Goal: Transaction & Acquisition: Obtain resource

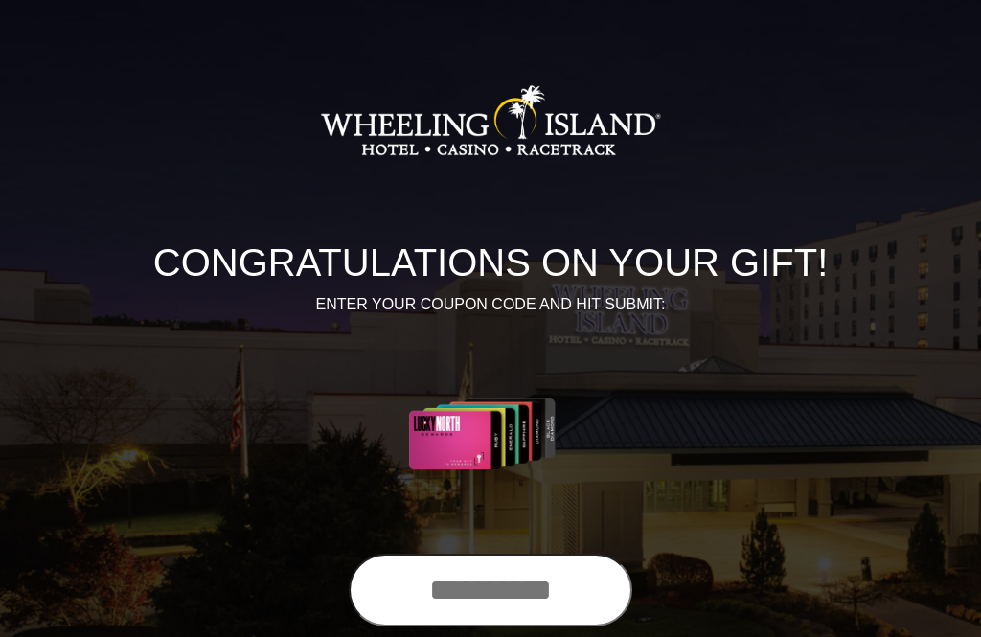
click at [494, 589] on input "text" at bounding box center [491, 590] width 284 height 73
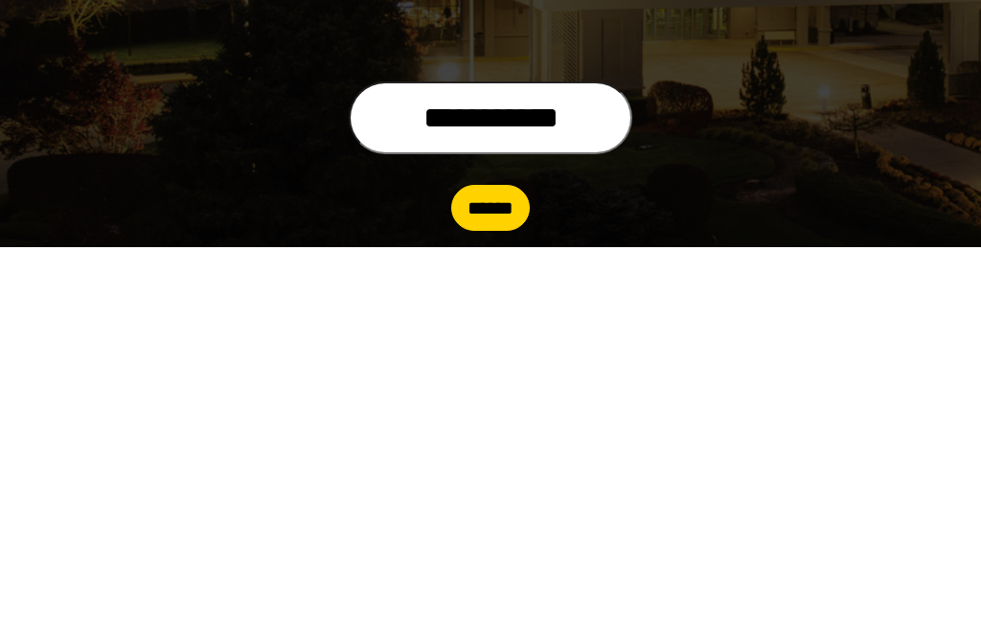
type input "**********"
click at [496, 576] on input "******" at bounding box center [490, 599] width 79 height 46
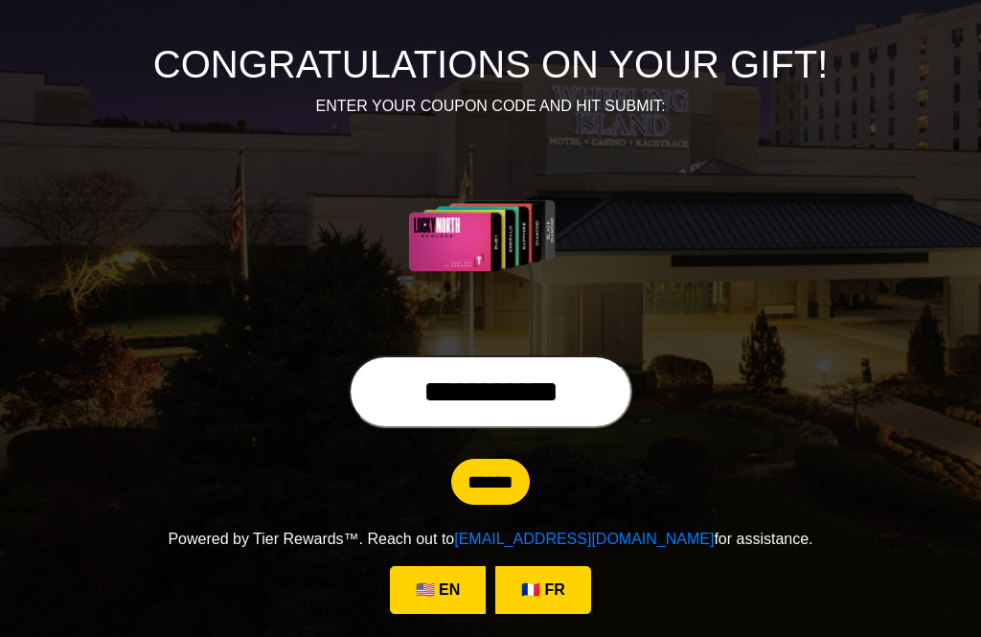
scroll to position [208, 0]
click at [495, 483] on input "******" at bounding box center [490, 482] width 79 height 46
click at [494, 484] on input "******" at bounding box center [490, 482] width 79 height 46
click at [901, 396] on div "**********" at bounding box center [491, 396] width 920 height 81
click at [638, 325] on div "CONGRATULATIONS ON YOUR GIFT! ENTER YOUR COUPON CODE AND HIT SUBMIT:" at bounding box center [491, 91] width 920 height 529
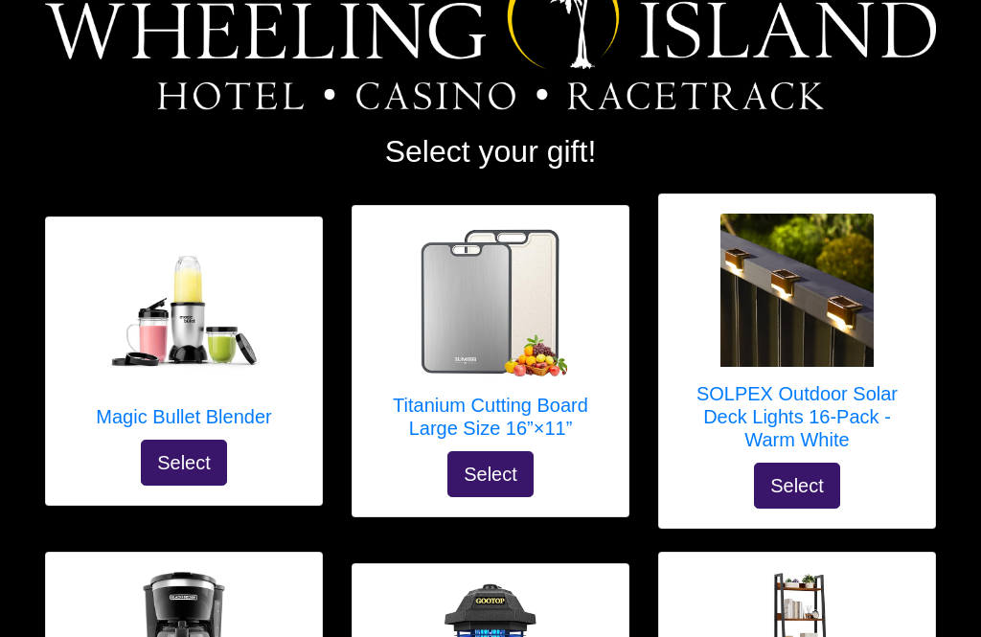
scroll to position [112, 0]
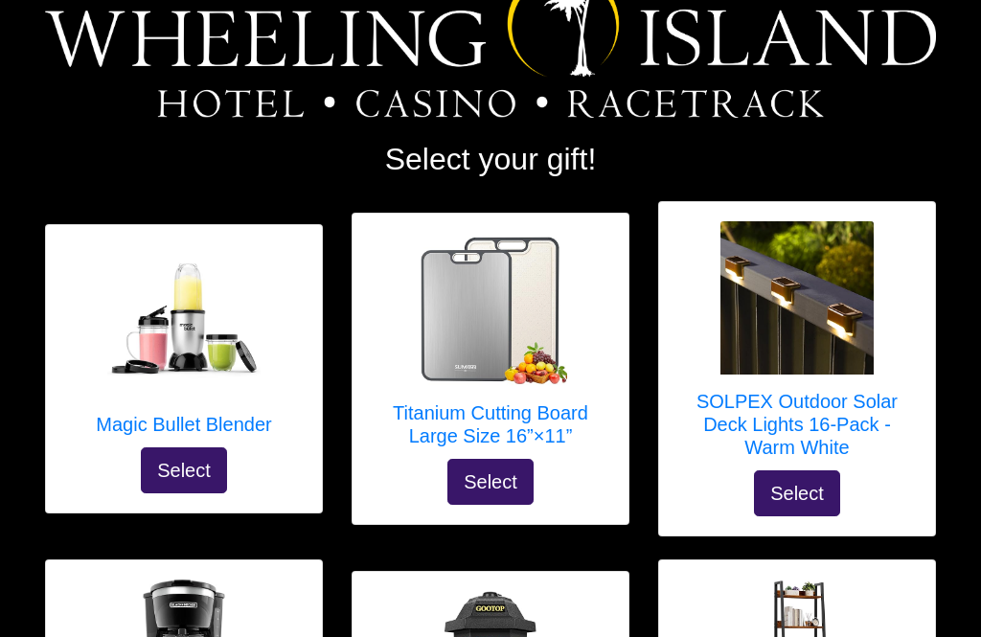
click at [798, 323] on img at bounding box center [797, 298] width 153 height 153
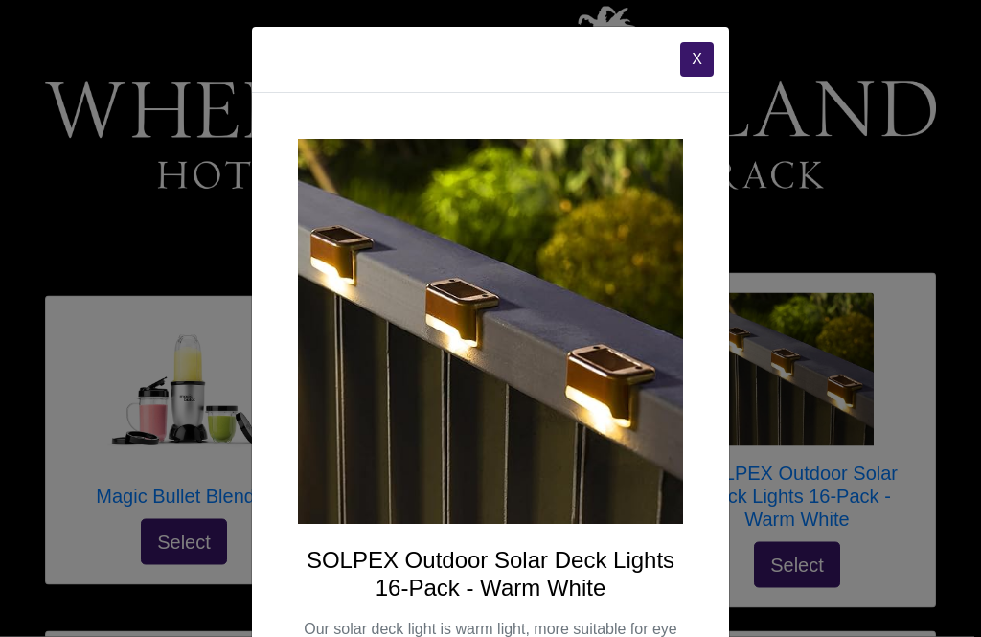
scroll to position [0, 0]
click at [706, 59] on button "X" at bounding box center [697, 60] width 34 height 35
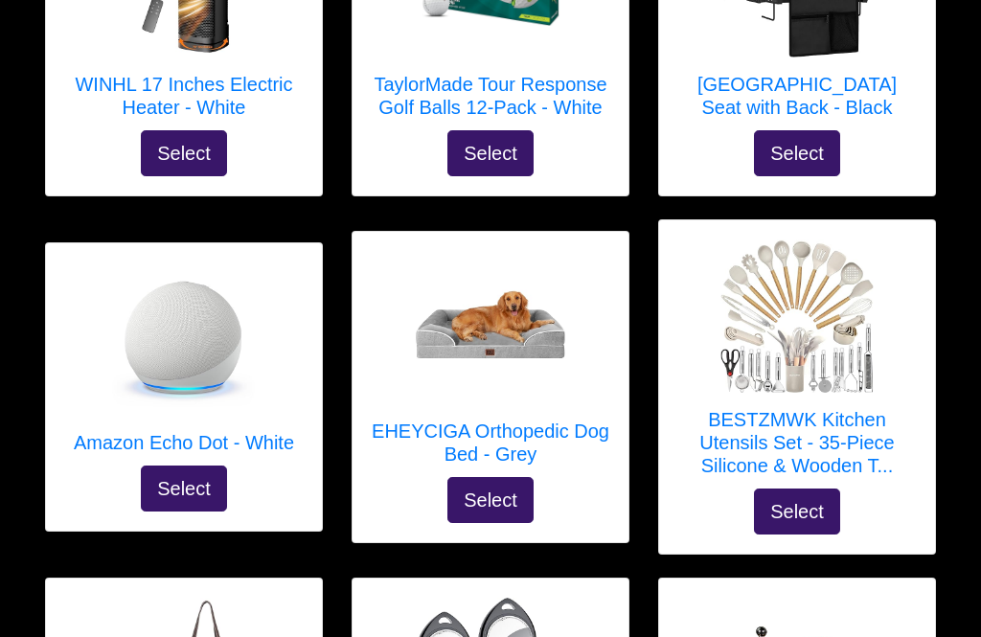
scroll to position [3655, 0]
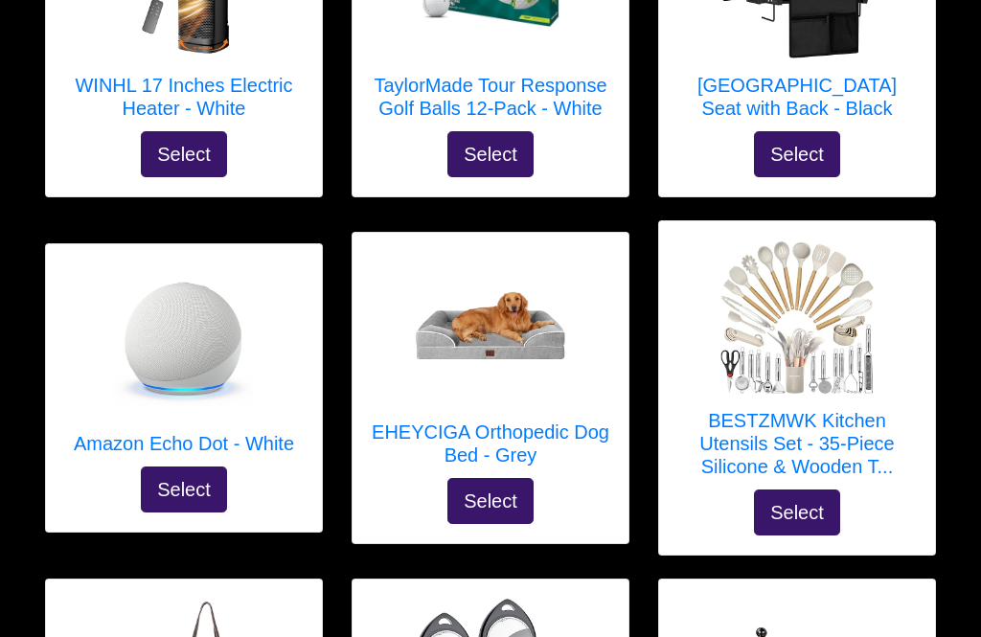
click at [168, 322] on img at bounding box center [183, 340] width 153 height 153
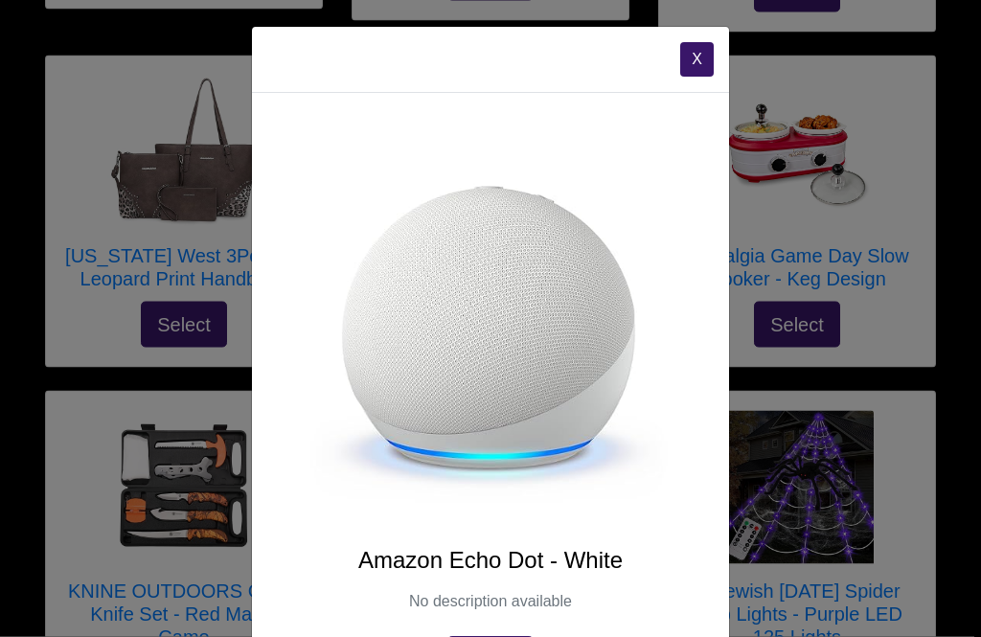
scroll to position [-1, 0]
click at [704, 54] on button "X" at bounding box center [697, 60] width 34 height 35
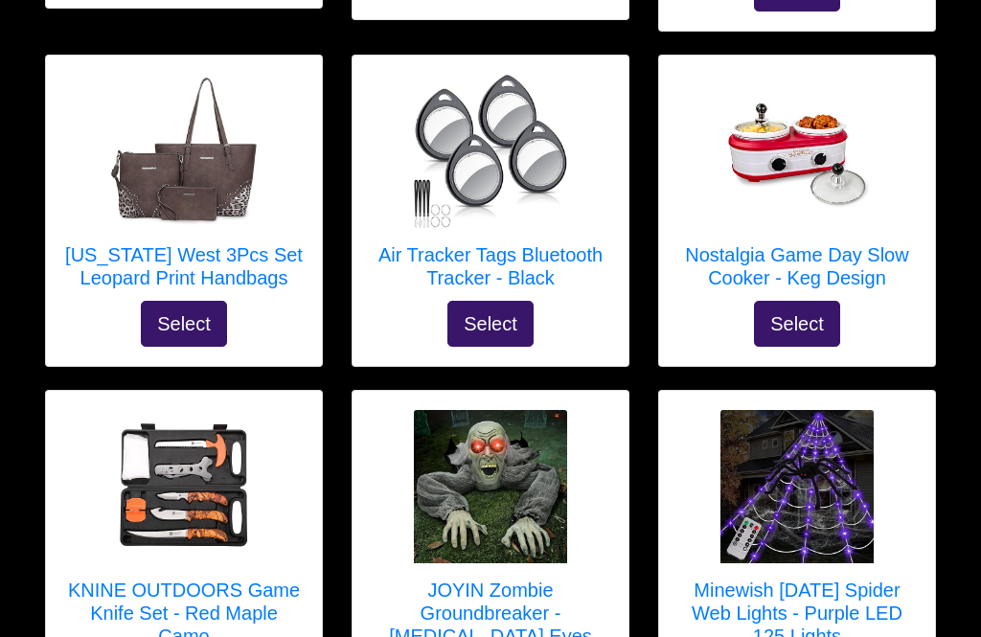
scroll to position [3648, 0]
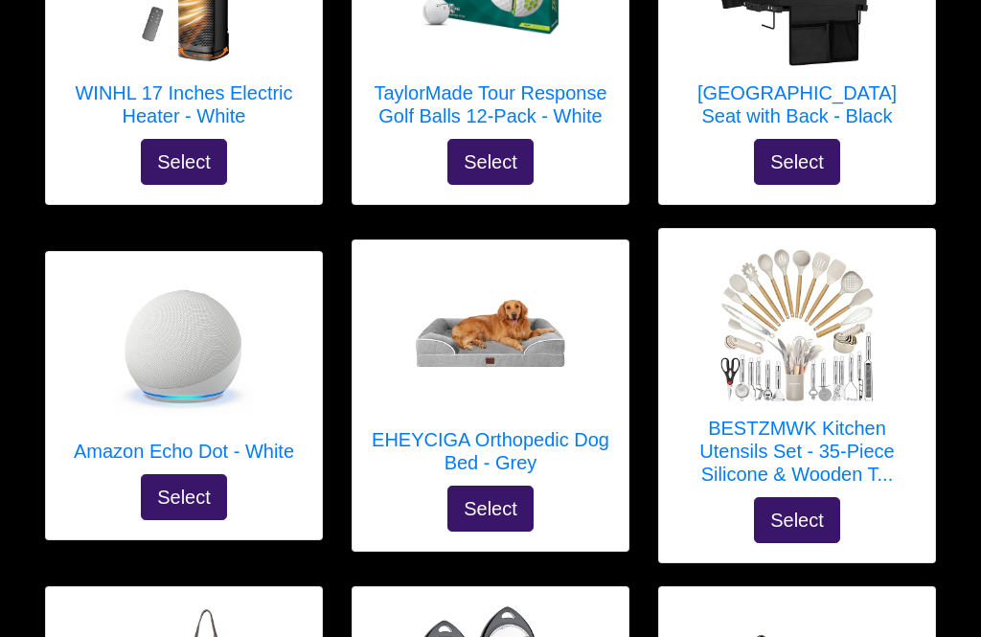
click at [594, 279] on div at bounding box center [491, 336] width 238 height 153
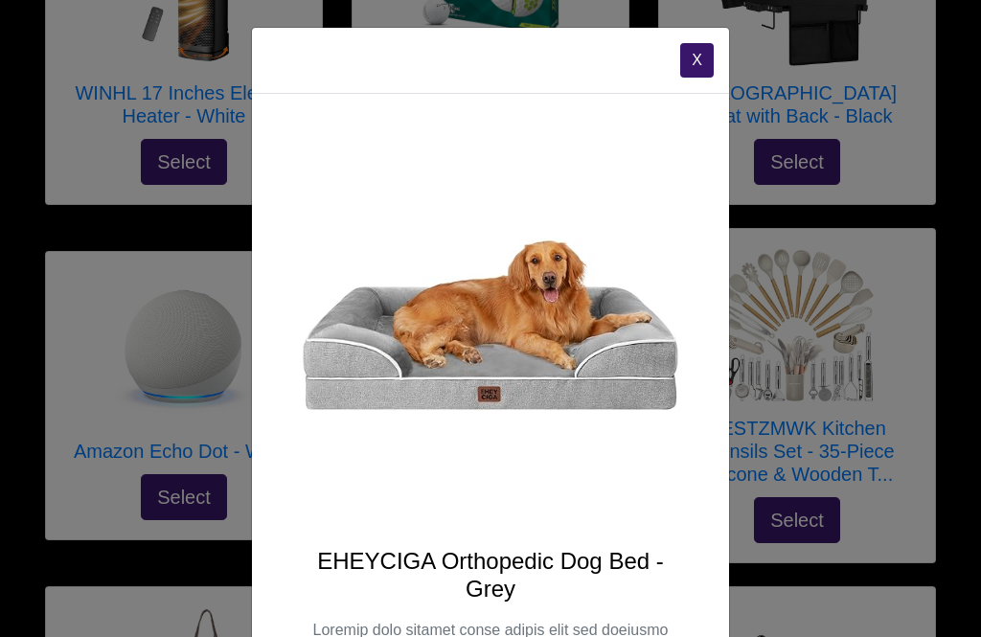
scroll to position [0, 0]
click at [701, 48] on button "X" at bounding box center [697, 60] width 34 height 35
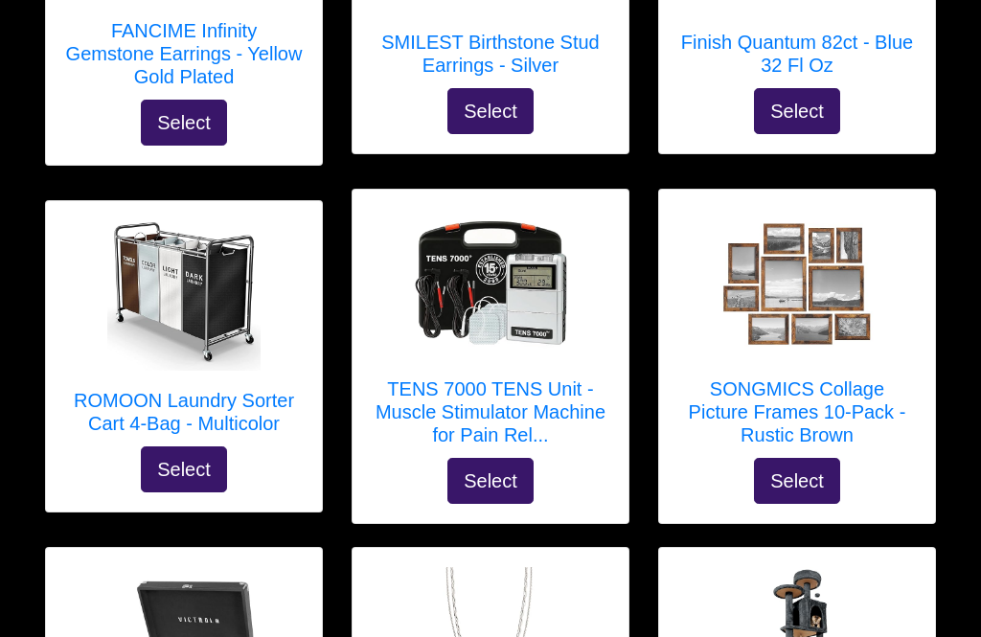
scroll to position [8250, 0]
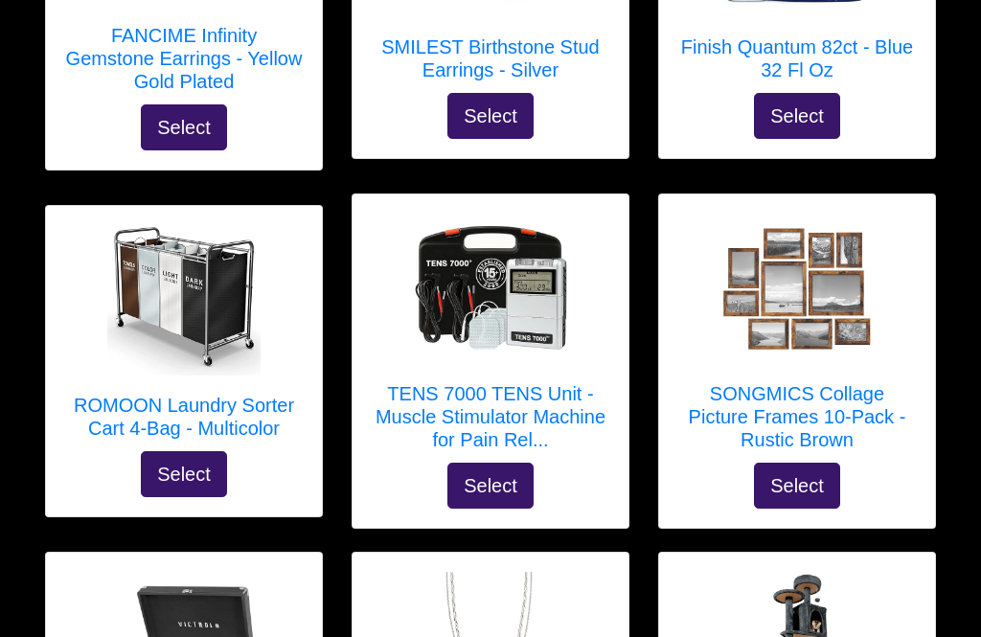
click at [895, 261] on div at bounding box center [798, 290] width 238 height 153
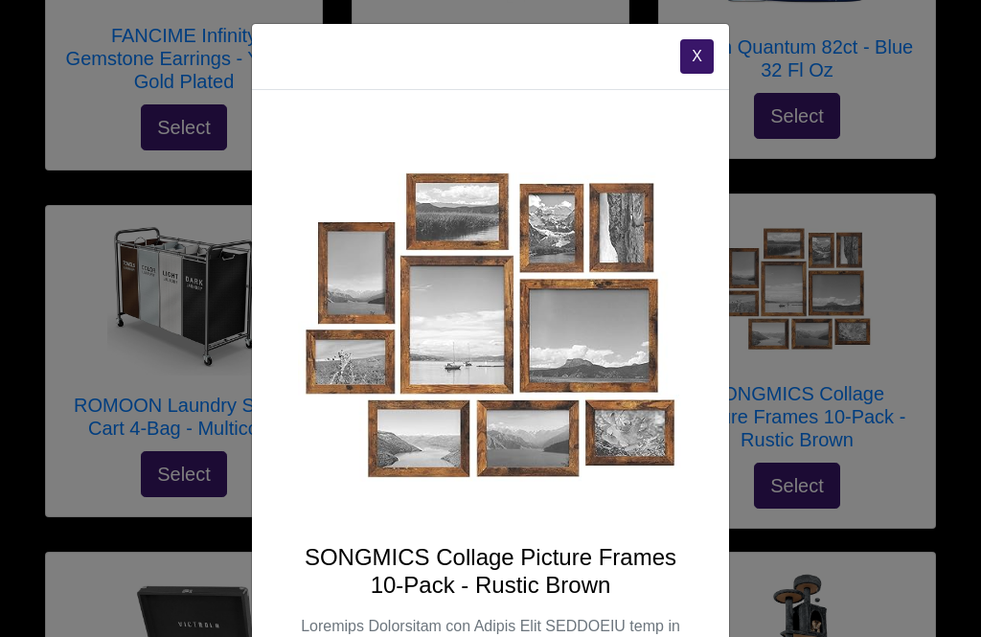
scroll to position [2, 0]
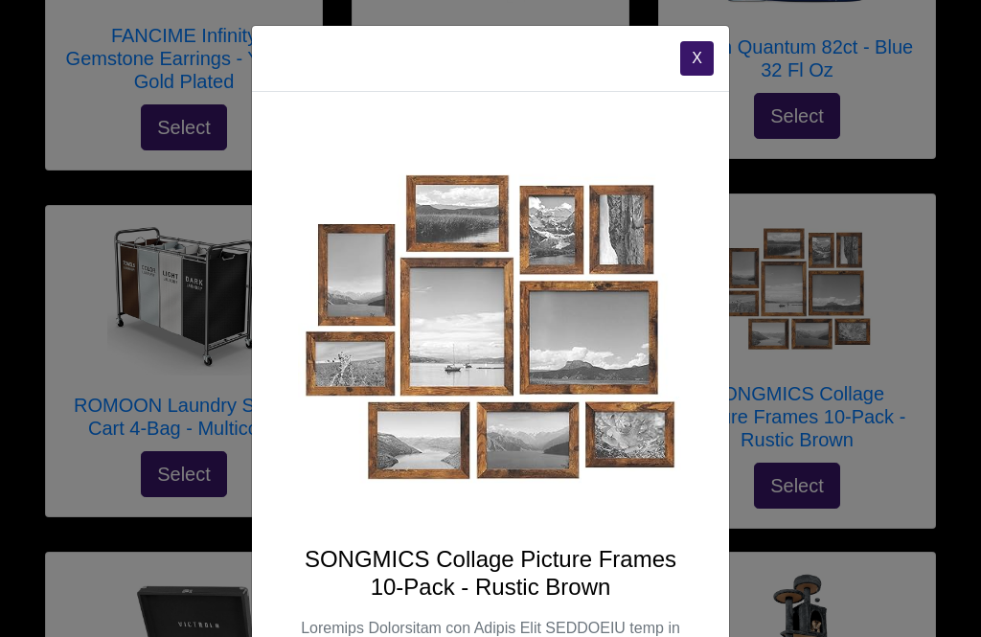
click at [707, 53] on button "X" at bounding box center [697, 58] width 34 height 35
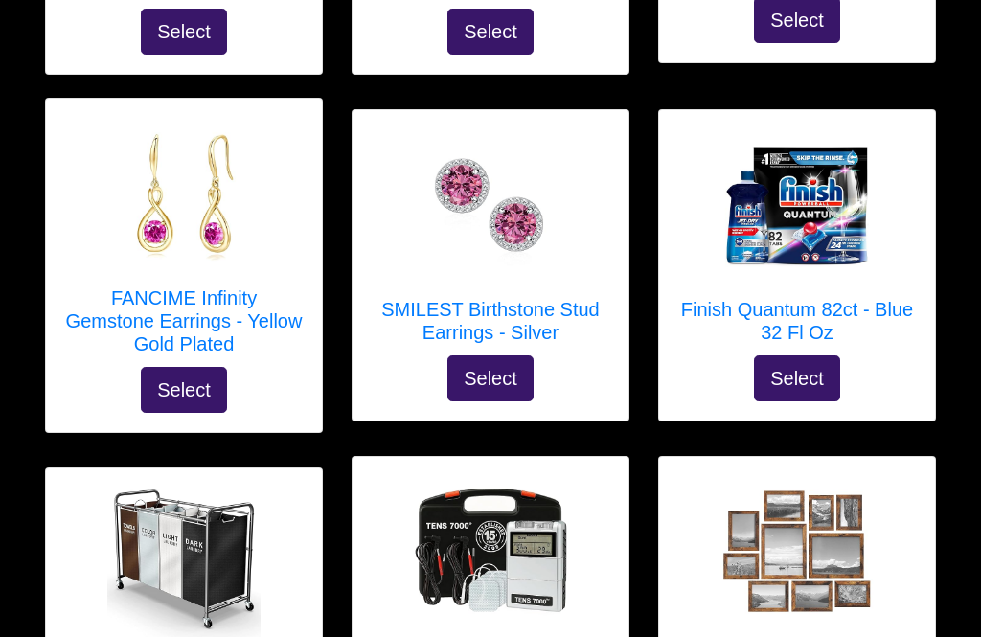
scroll to position [7986, 0]
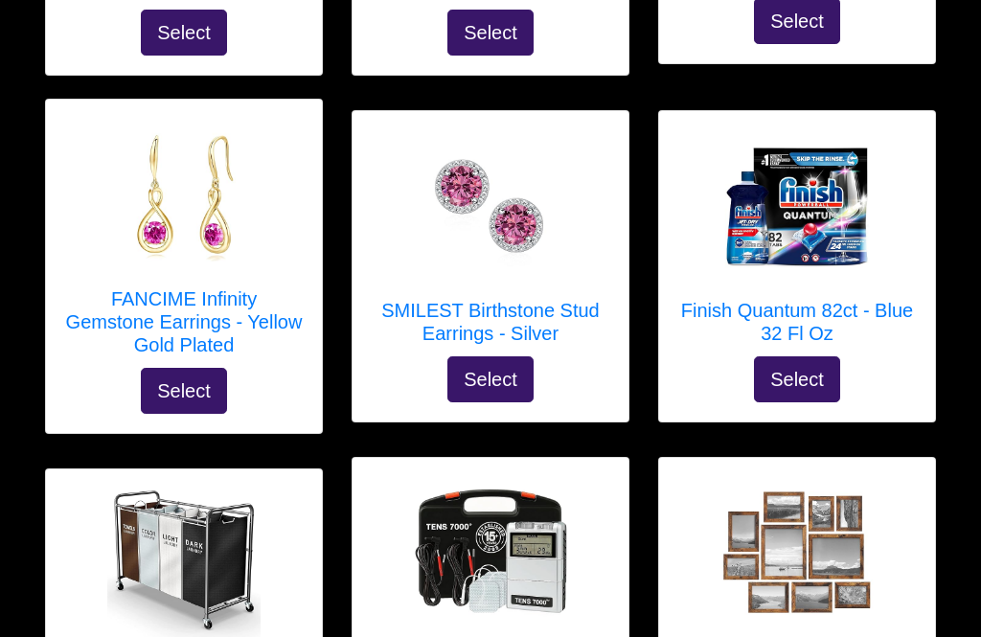
click at [848, 197] on img at bounding box center [797, 206] width 153 height 153
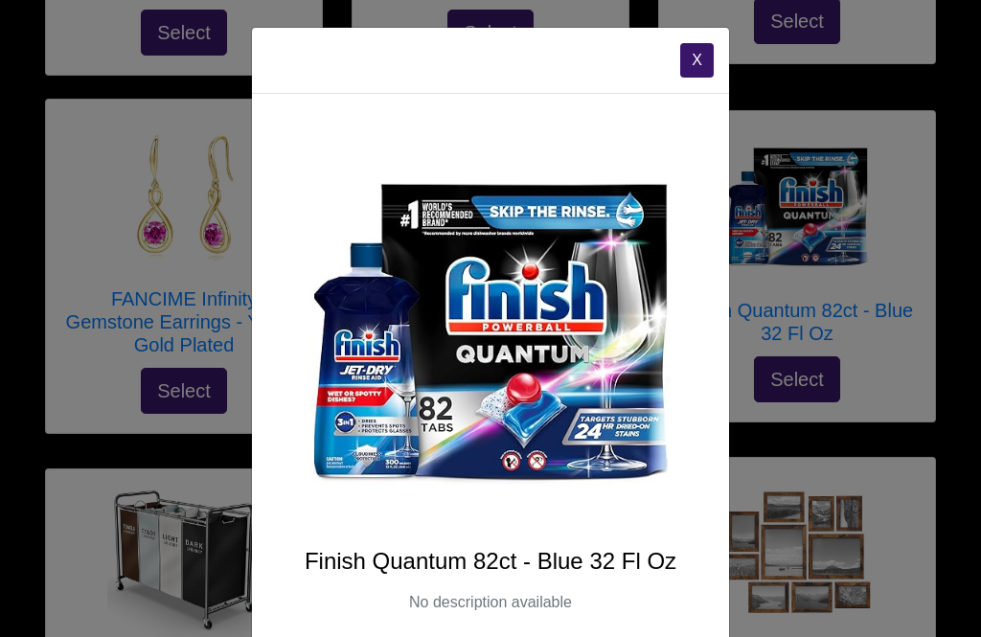
click at [710, 52] on button "X" at bounding box center [697, 60] width 34 height 35
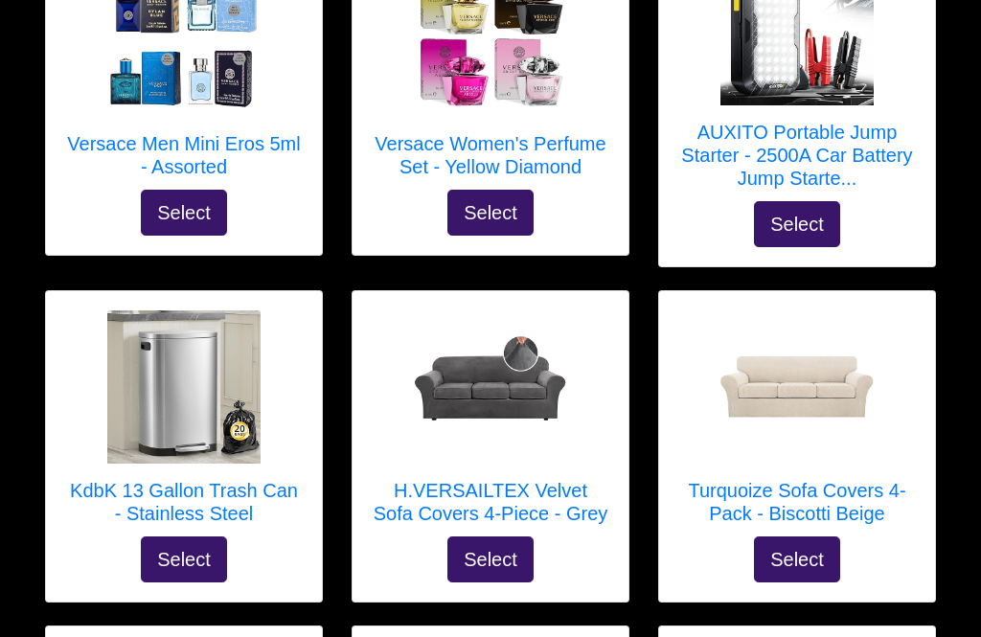
scroll to position [5689, 0]
click at [818, 380] on img at bounding box center [797, 387] width 153 height 153
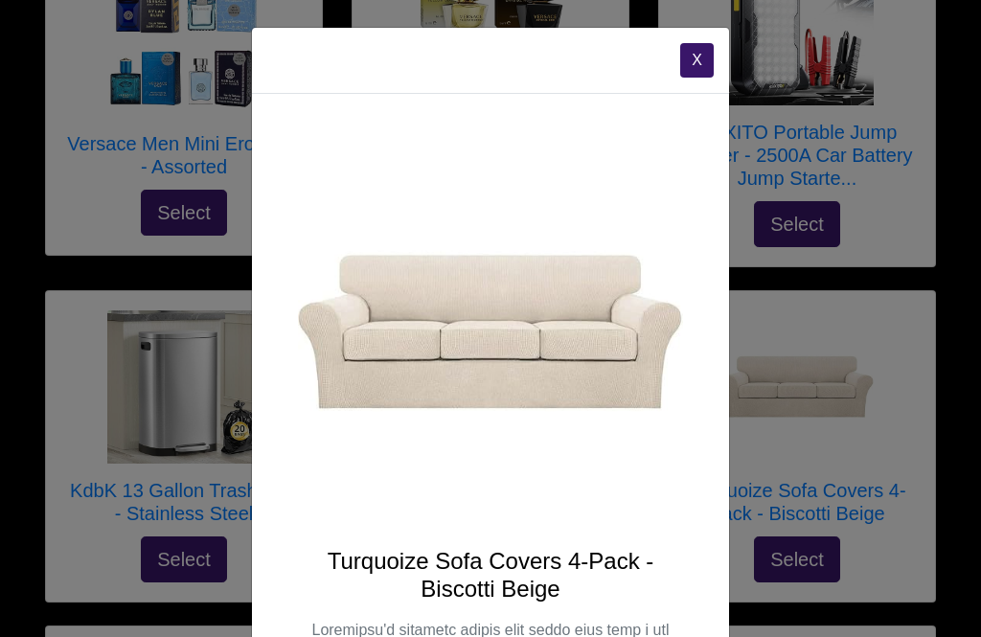
scroll to position [-1, 0]
click at [699, 60] on button "X" at bounding box center [697, 60] width 34 height 35
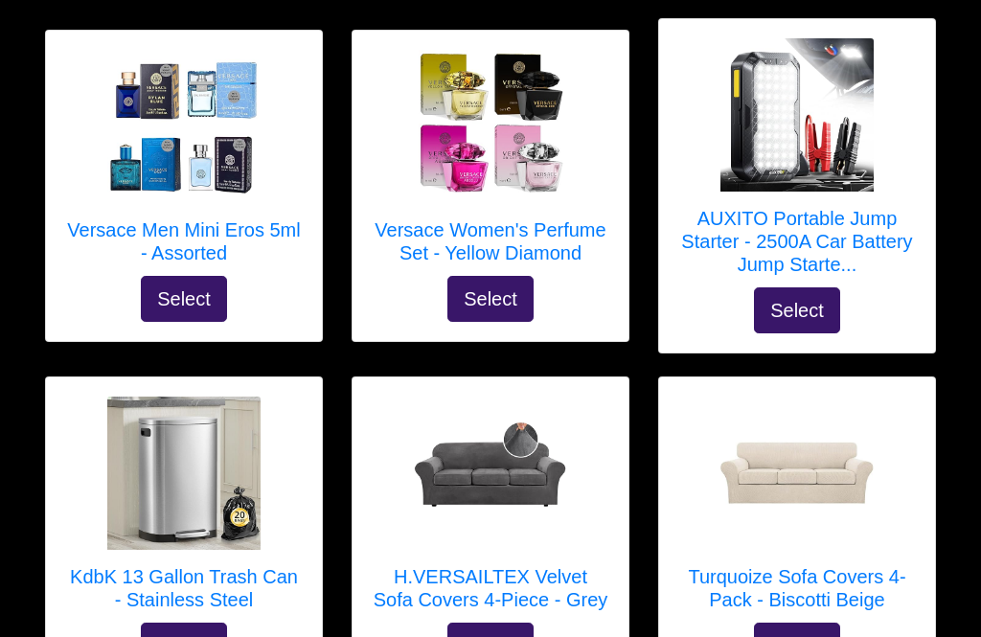
click at [175, 452] on img at bounding box center [183, 474] width 153 height 153
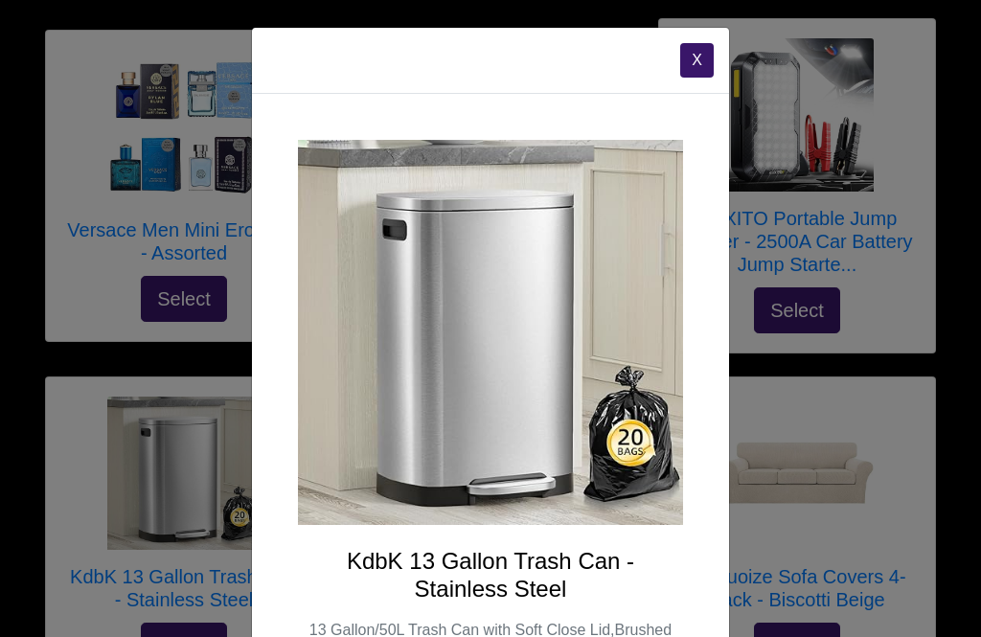
click at [708, 44] on button "X" at bounding box center [697, 60] width 34 height 35
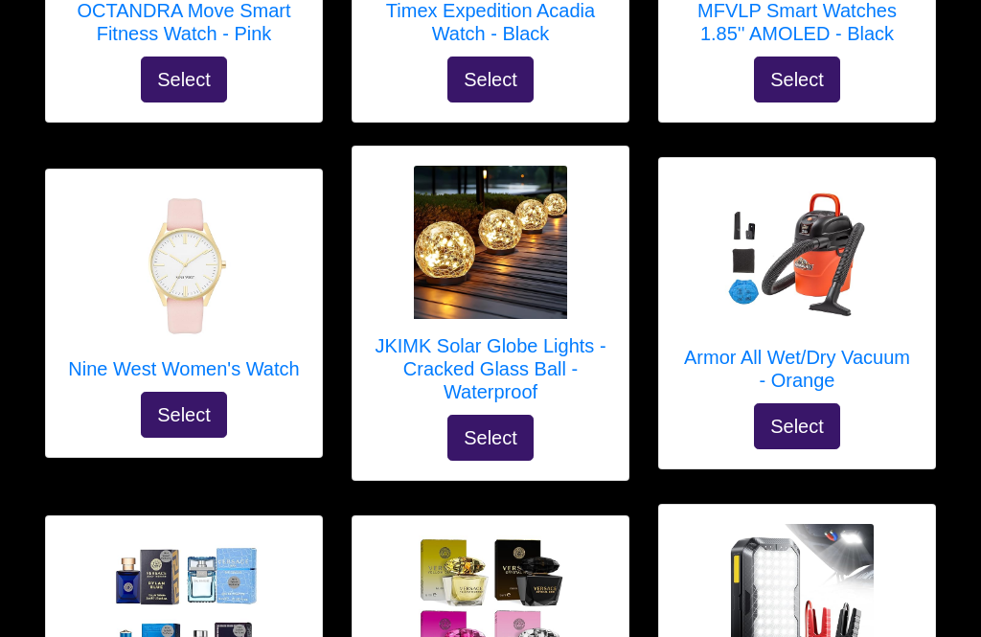
scroll to position [5117, 0]
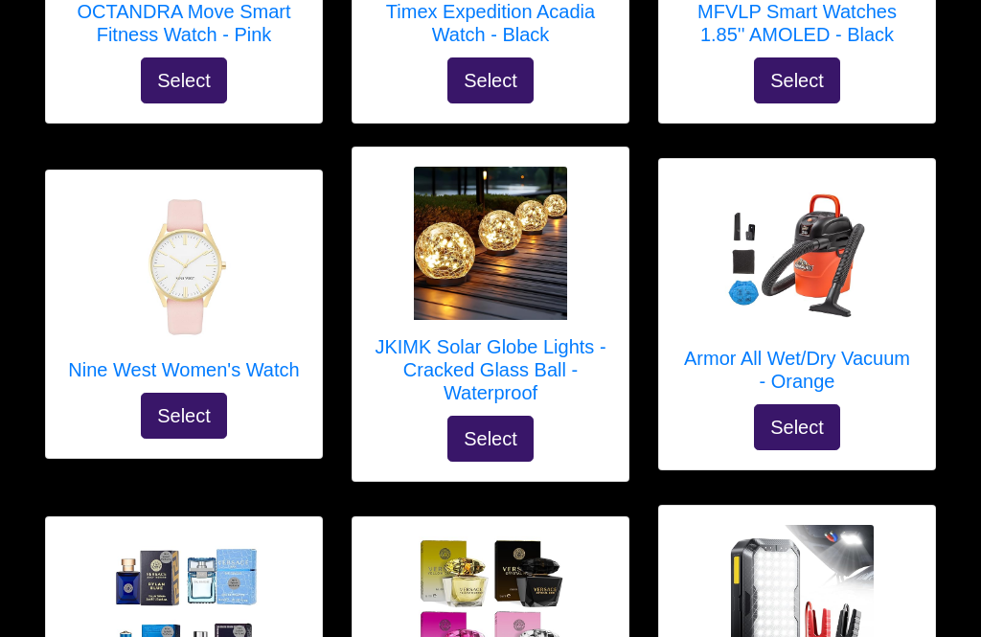
click at [594, 233] on div at bounding box center [491, 243] width 238 height 153
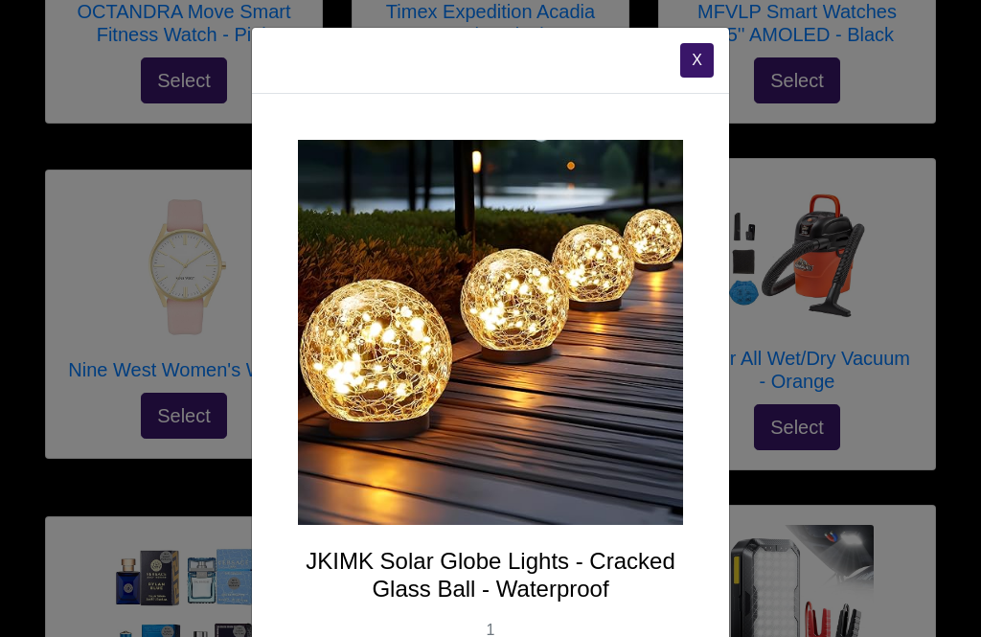
scroll to position [0, 0]
click at [703, 46] on button "X" at bounding box center [697, 60] width 34 height 35
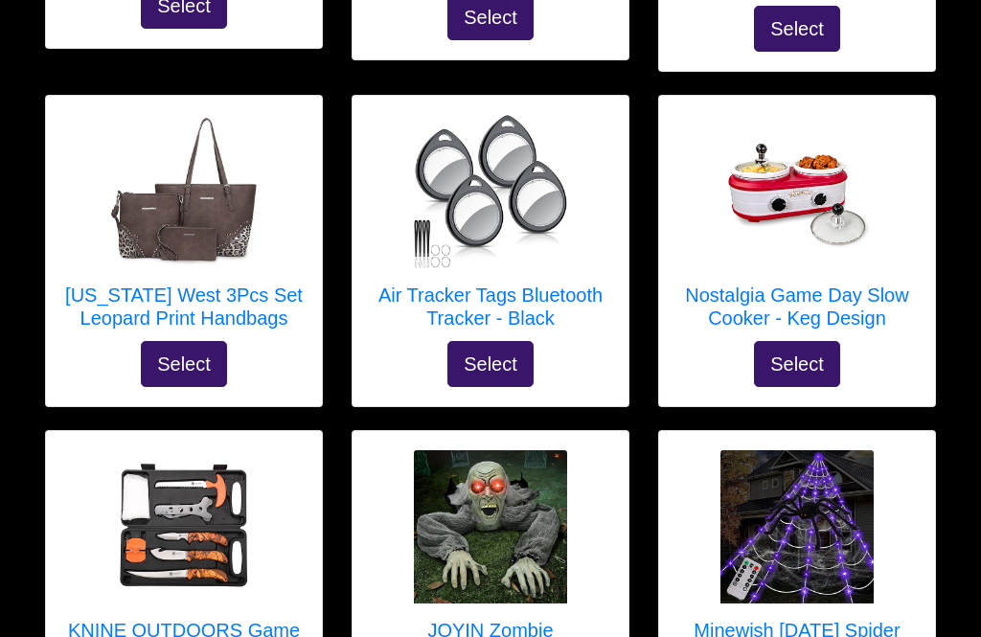
scroll to position [4137, 0]
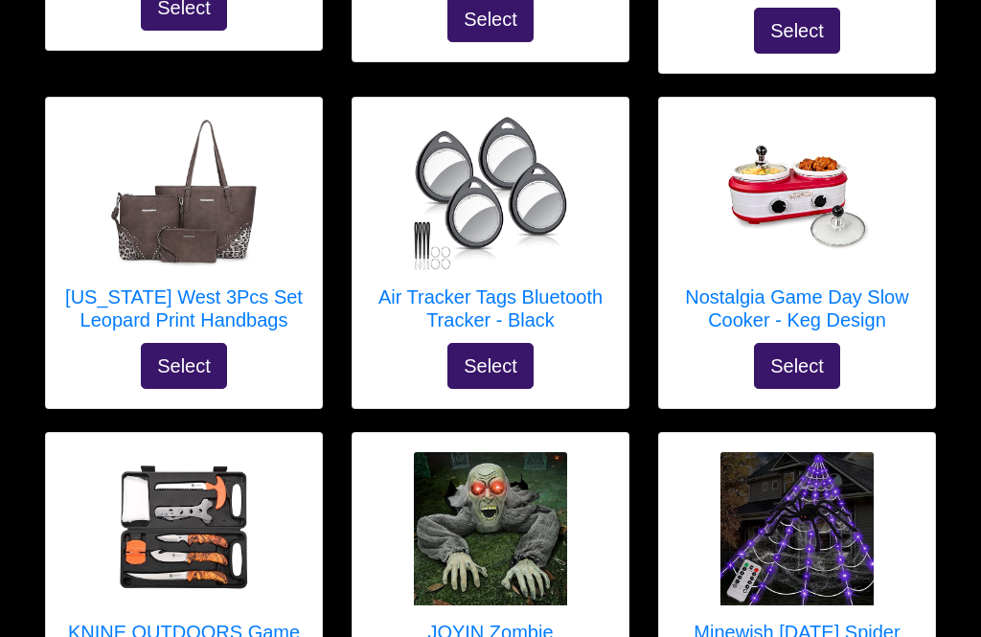
click at [603, 202] on div at bounding box center [491, 193] width 238 height 153
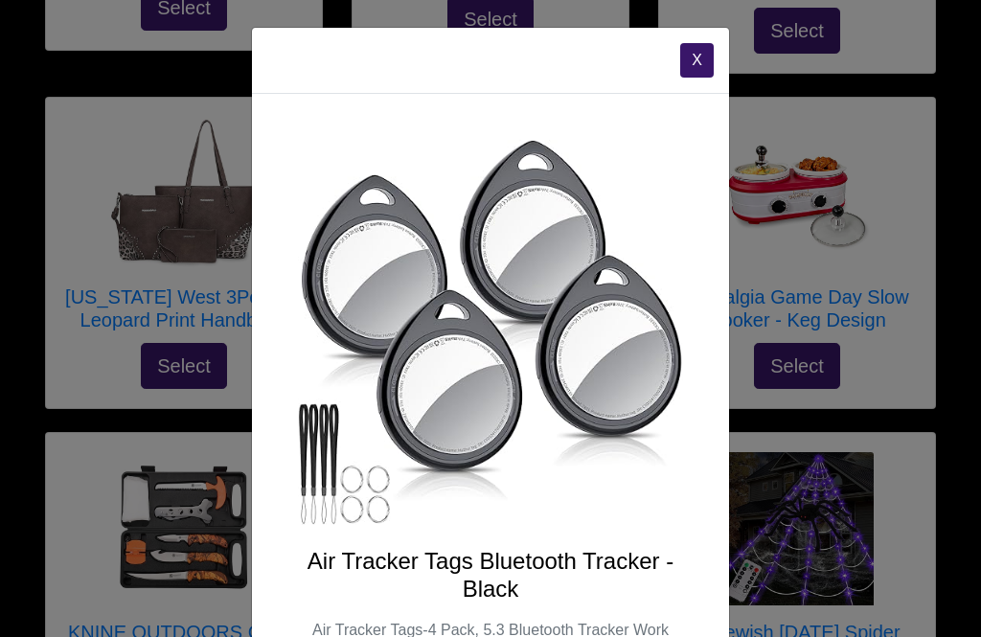
scroll to position [0, 0]
click at [703, 44] on button "X" at bounding box center [697, 60] width 34 height 35
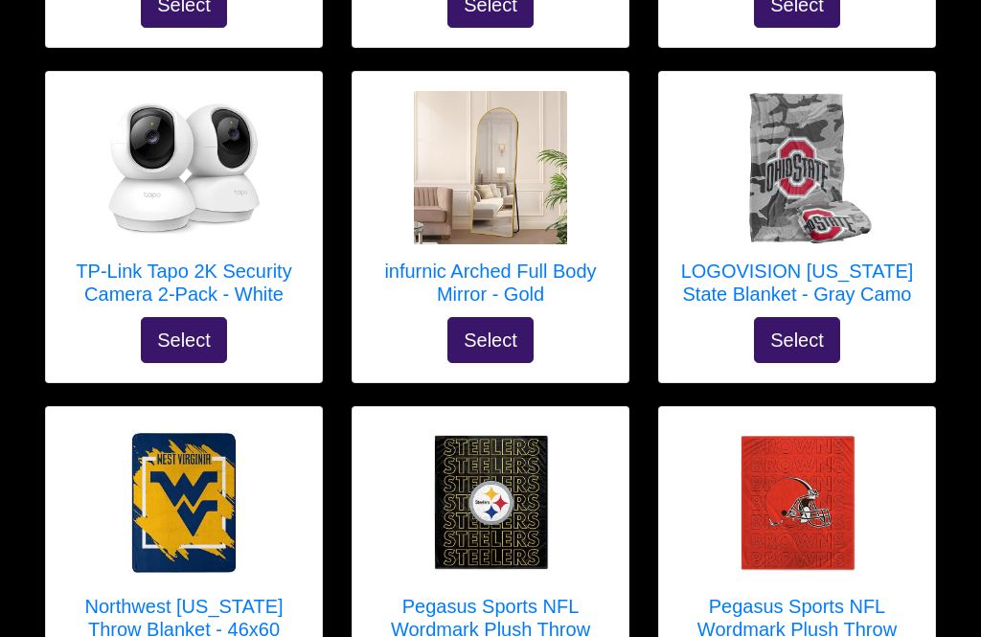
scroll to position [2774, 0]
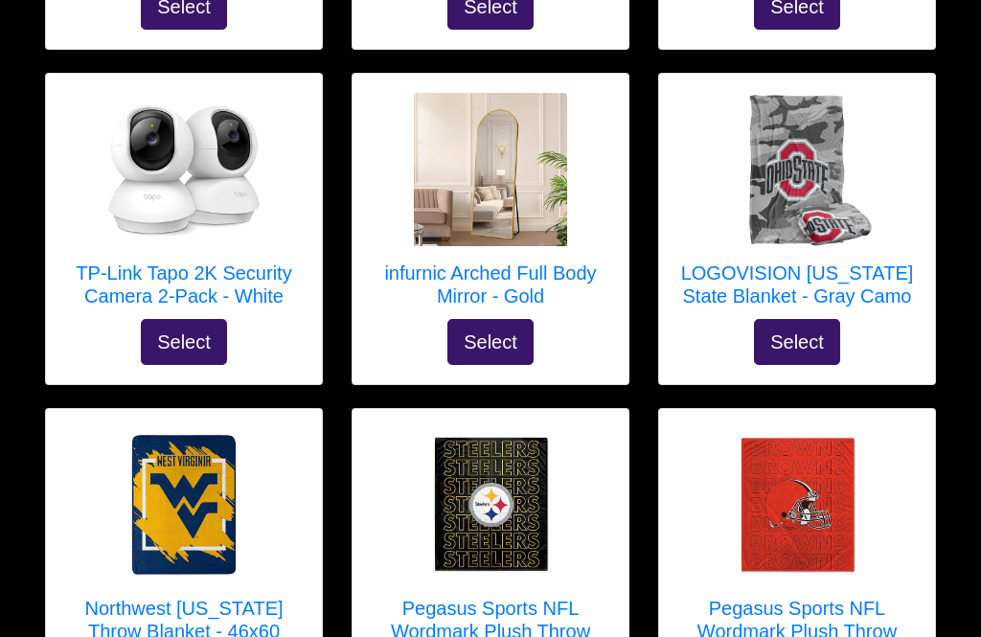
click at [66, 149] on div at bounding box center [184, 169] width 238 height 153
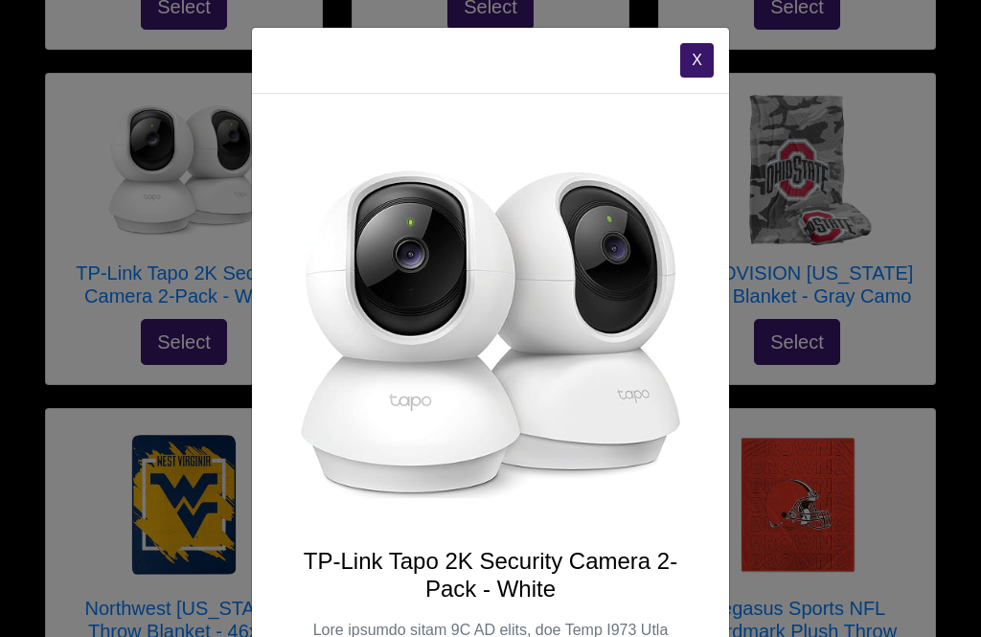
scroll to position [0, 0]
click at [700, 43] on button "X" at bounding box center [697, 60] width 34 height 35
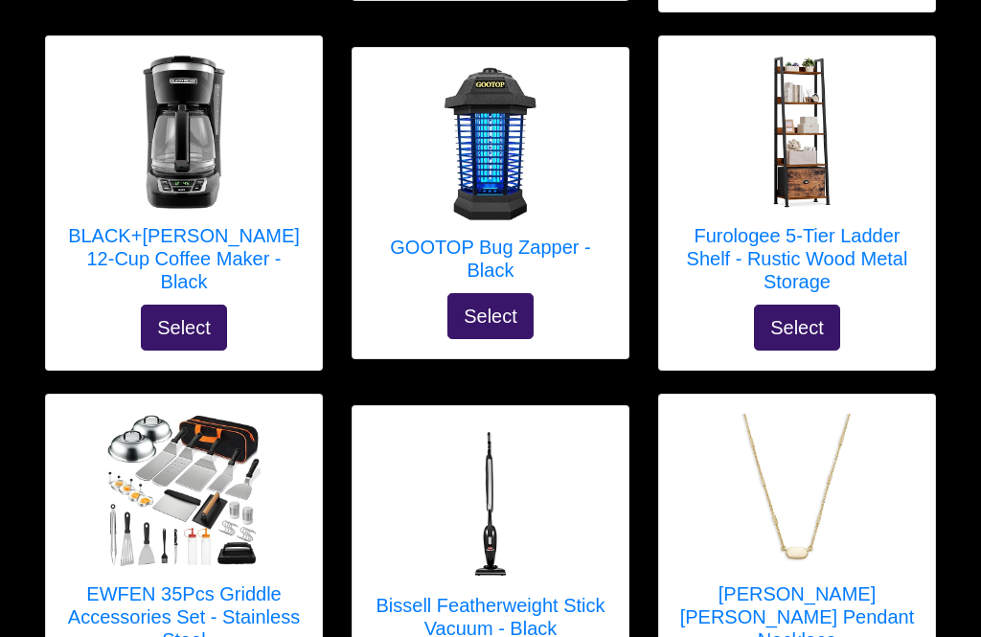
scroll to position [635, 0]
